Goal: Use online tool/utility: Utilize a website feature to perform a specific function

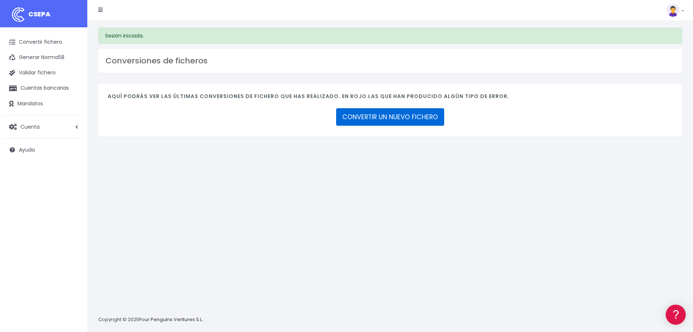
click at [421, 118] on link "CONVERTIR UN NUEVO FICHERO" at bounding box center [390, 116] width 108 height 17
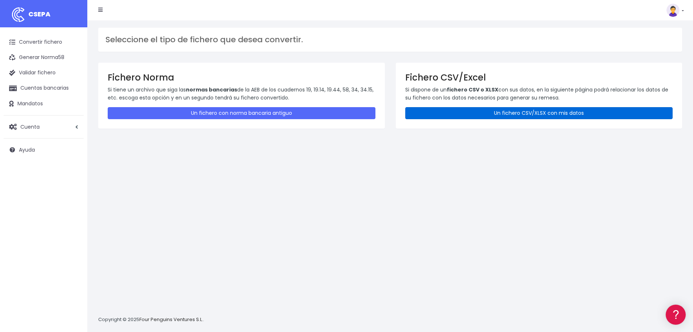
click at [499, 115] on link "Un fichero CSV/XLSX con mis datos" at bounding box center [539, 113] width 268 height 12
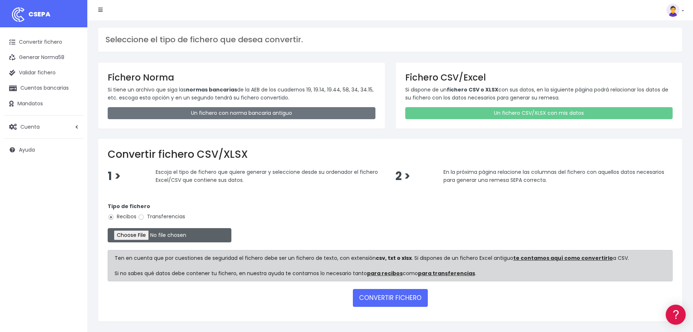
click at [152, 236] on input "file" at bounding box center [170, 235] width 124 height 14
type input "C:\fakepath\REMESA BANCARIA 2xml.xml"
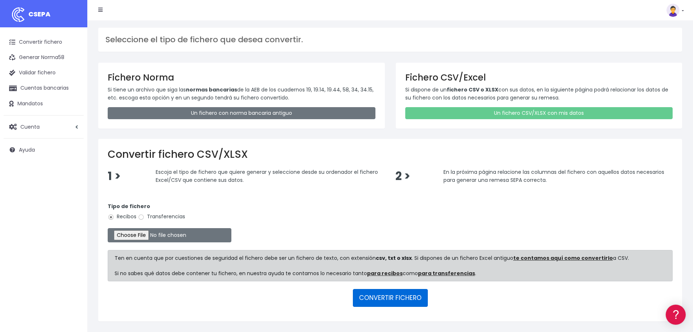
click at [387, 299] on button "CONVERTIR FICHERO" at bounding box center [390, 297] width 75 height 17
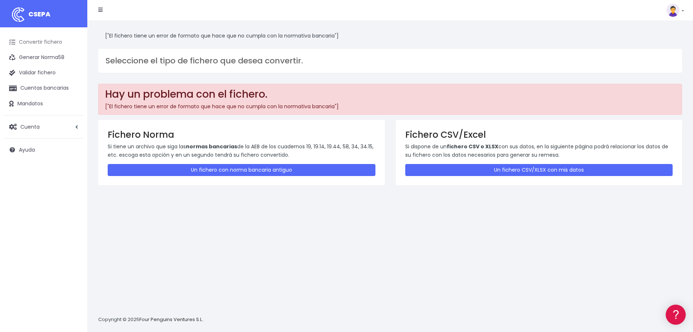
click at [40, 41] on link "Convertir fichero" at bounding box center [44, 42] width 80 height 15
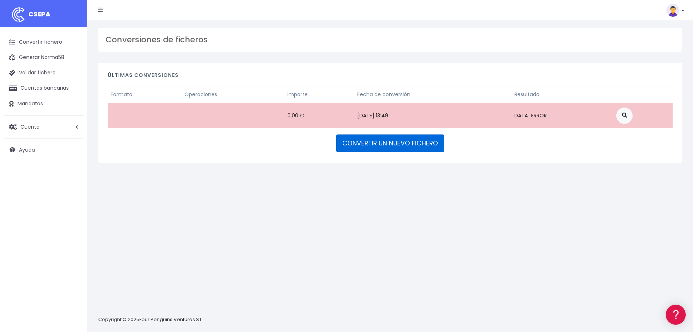
click at [397, 142] on link "CONVERTIR UN NUEVO FICHERO" at bounding box center [390, 142] width 108 height 17
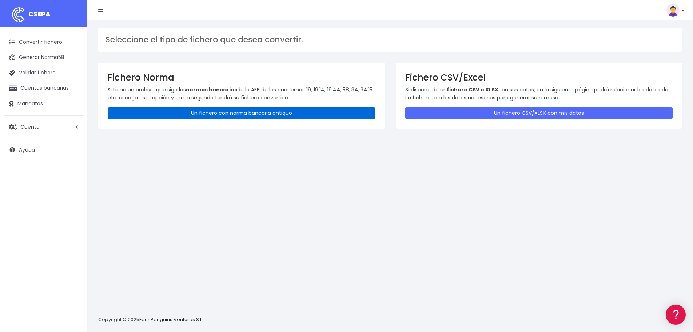
click at [264, 115] on link "Un fichero con norma bancaria antiguo" at bounding box center [242, 113] width 268 height 12
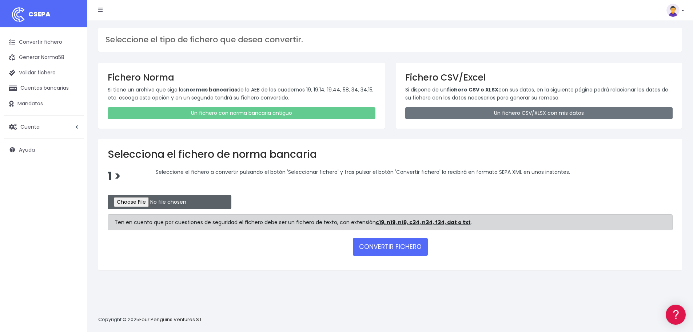
click at [155, 202] on input "file" at bounding box center [170, 202] width 124 height 14
type input "C:\fakepath\REMESA BANCARIA 2xml.xml"
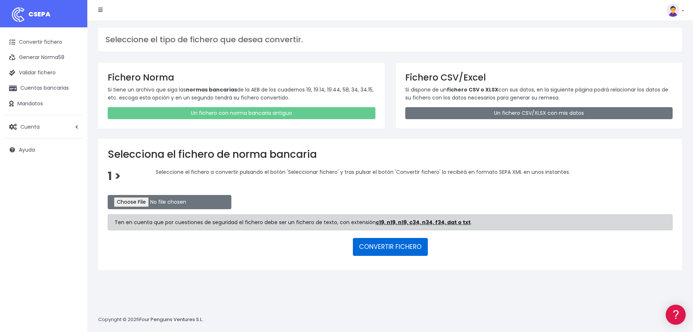
click at [382, 247] on button "CONVERTIR FICHERO" at bounding box center [390, 246] width 75 height 17
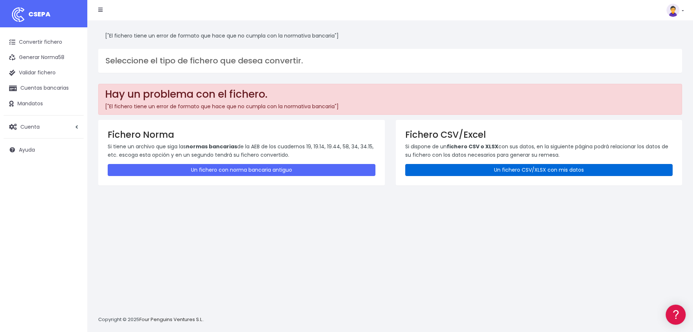
click at [493, 170] on link "Un fichero CSV/XLSX con mis datos" at bounding box center [539, 170] width 268 height 12
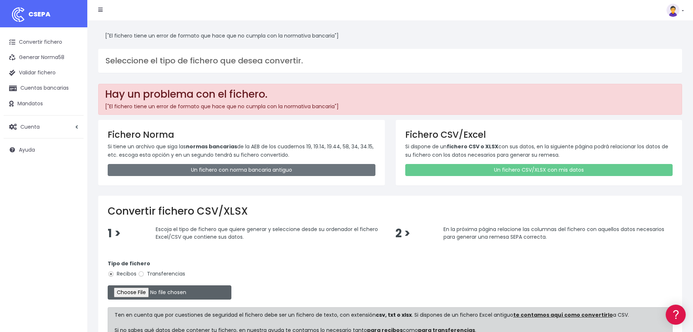
click at [140, 289] on input "file" at bounding box center [170, 292] width 124 height 14
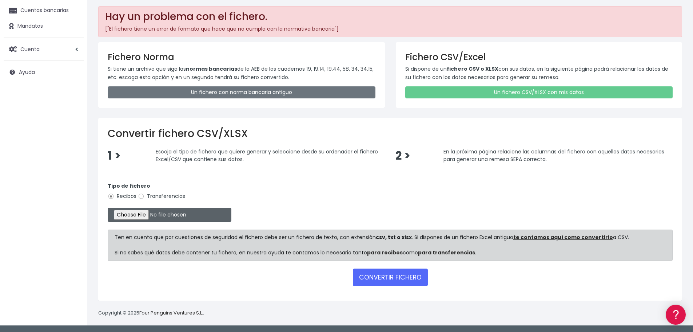
scroll to position [78, 0]
type input "C:\fakepath\REMESA BANCARIA xml.xlsx"
click at [375, 278] on button "CONVERTIR FICHERO" at bounding box center [390, 276] width 75 height 17
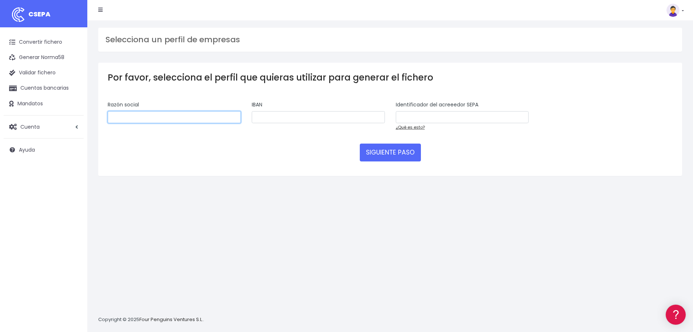
click at [201, 115] on input "text" at bounding box center [174, 117] width 133 height 12
type input "charda79sl"
click at [285, 116] on input "text" at bounding box center [318, 117] width 133 height 12
click at [244, 147] on div "SIGUIENTE PASO" at bounding box center [390, 151] width 565 height 17
click at [410, 115] on input "text" at bounding box center [462, 117] width 133 height 12
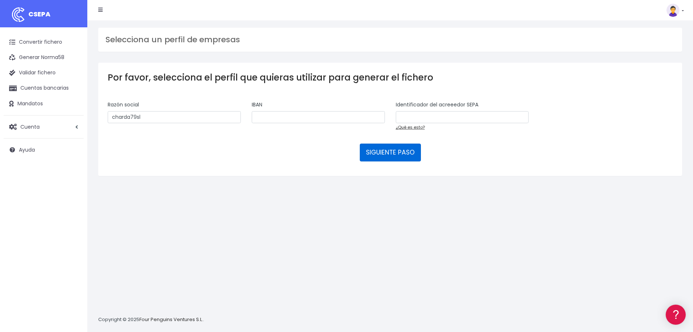
click at [401, 151] on button "SIGUIENTE PASO" at bounding box center [390, 151] width 61 height 17
